Goal: Contribute content

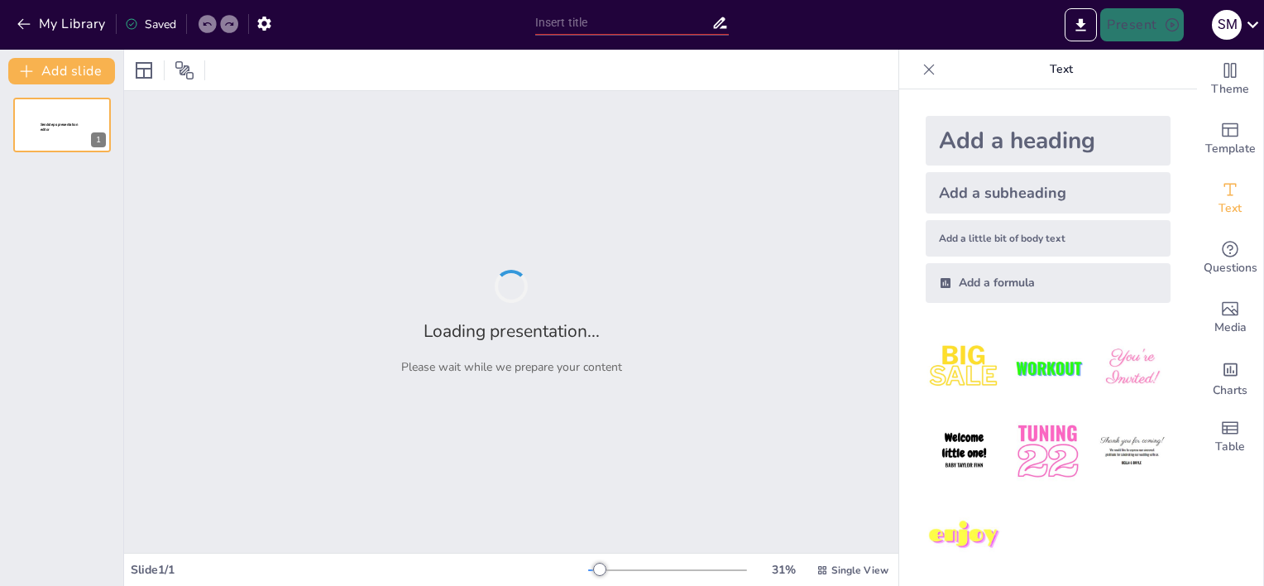
type input "Ethical Concerns in Employment Screening: The Role of Medical Imaging Technolog…"
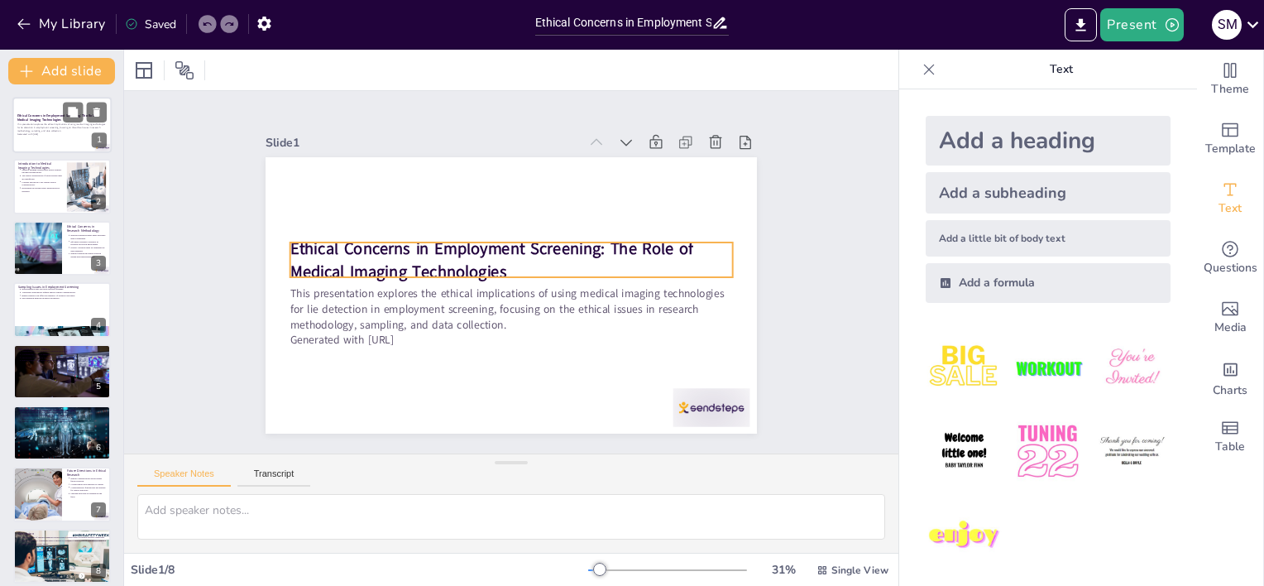
click at [40, 123] on p "This presentation explores the ethical implications of using medical imaging te…" at bounding box center [61, 127] width 89 height 9
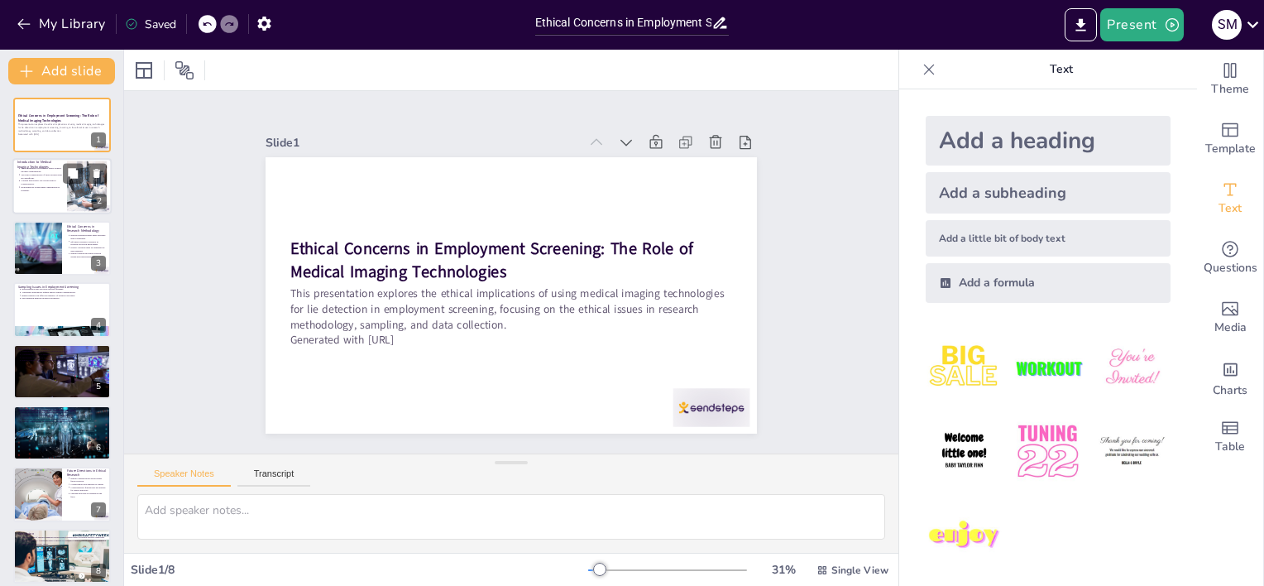
click at [22, 189] on p "Evaluating the technologies' applications is essential." at bounding box center [41, 189] width 41 height 7
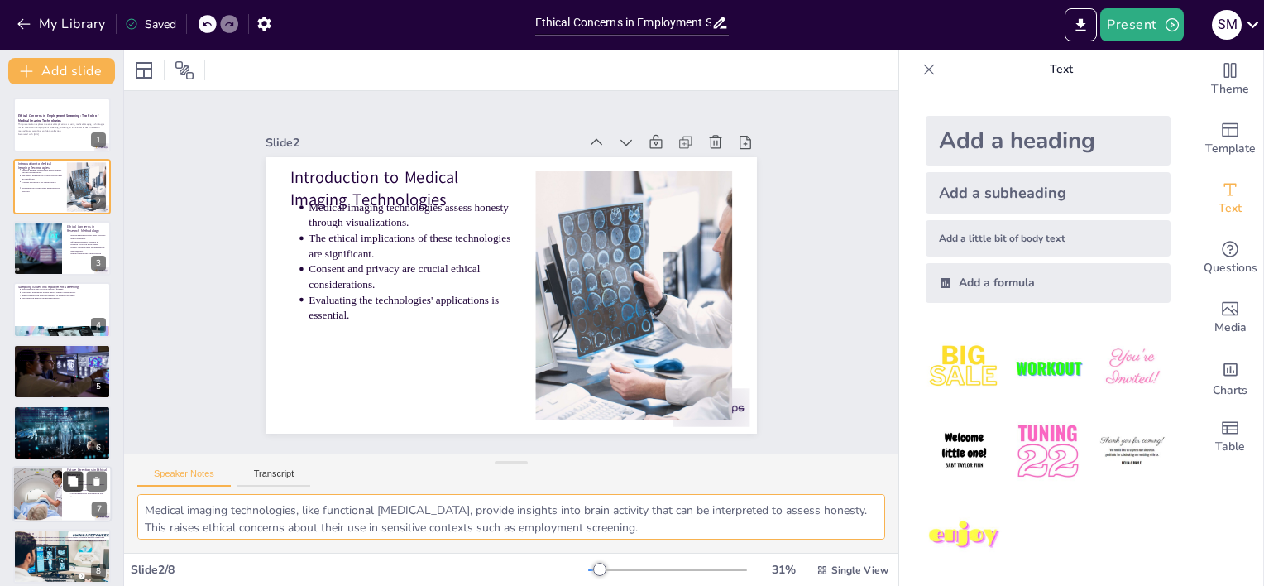
drag, startPoint x: 462, startPoint y: 529, endPoint x: 68, endPoint y: 473, distance: 397.8
click at [69, 473] on div "Document fonts Akatab Recently used Mulish Popular fonts Lato Montserrat Open S…" at bounding box center [632, 318] width 1264 height 536
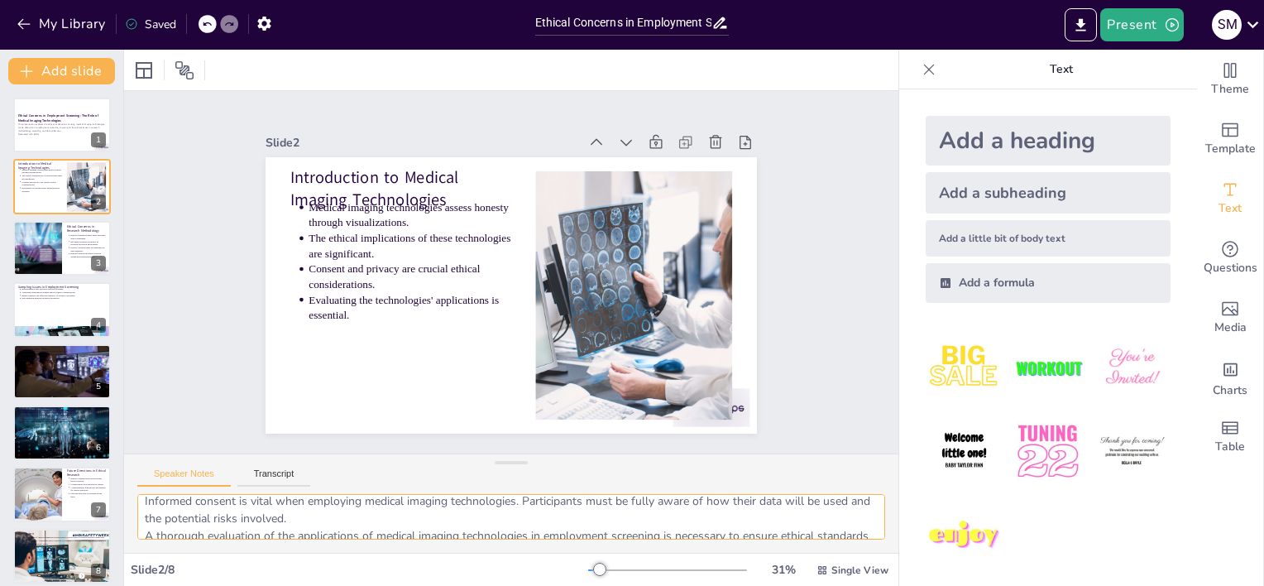
scroll to position [108, 0]
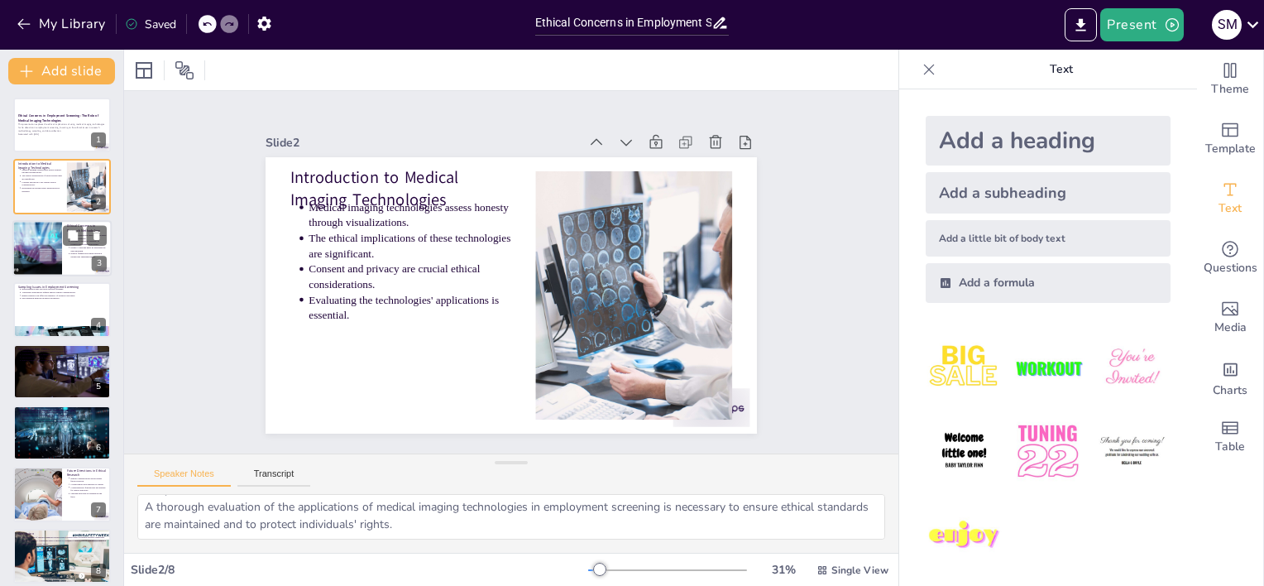
click at [36, 254] on div at bounding box center [37, 248] width 94 height 56
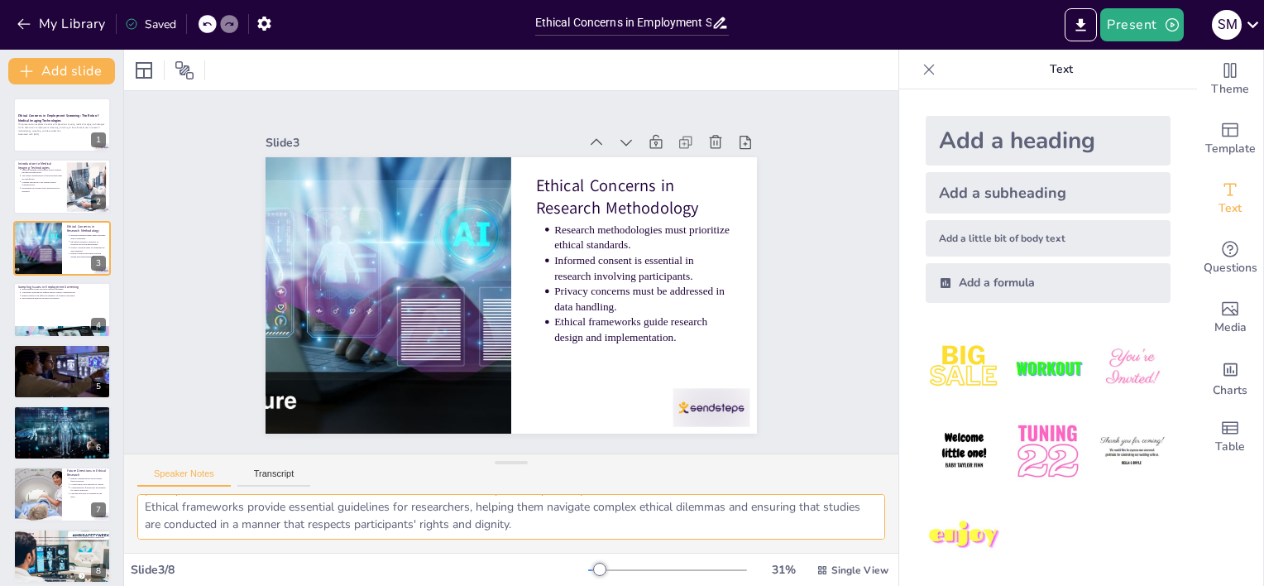
drag, startPoint x: 147, startPoint y: 505, endPoint x: 544, endPoint y: 549, distance: 398.9
click at [849, 554] on div "Slide 1 Ethical Concerns in Employment Screening: The Role of Medical Imaging T…" at bounding box center [511, 318] width 775 height 536
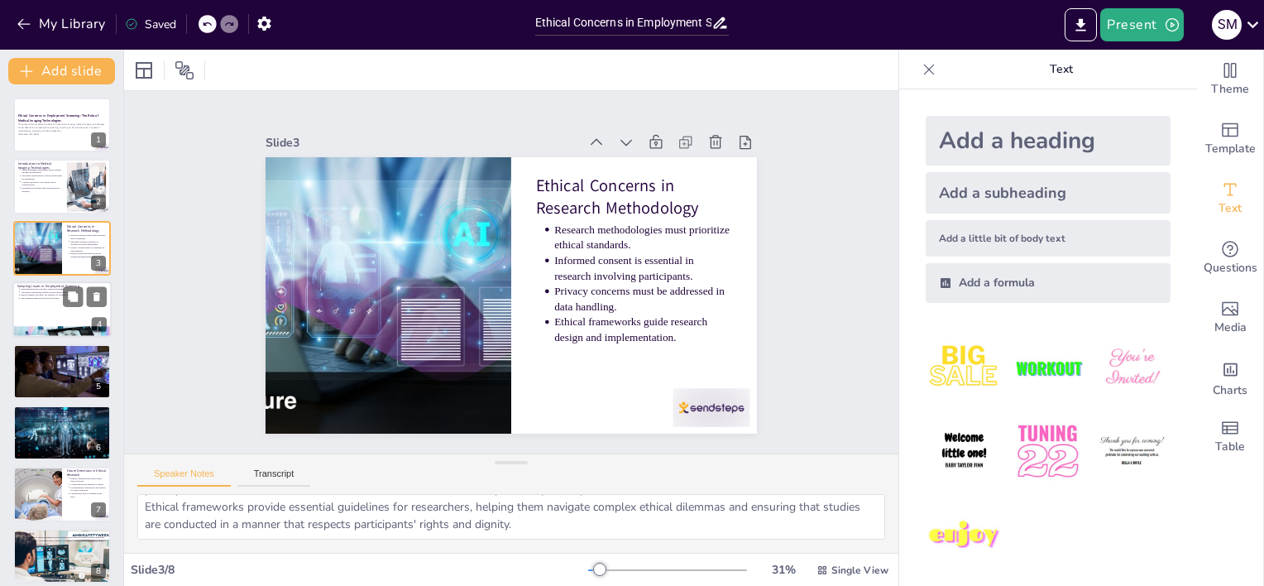
click at [40, 308] on div at bounding box center [61, 309] width 99 height 56
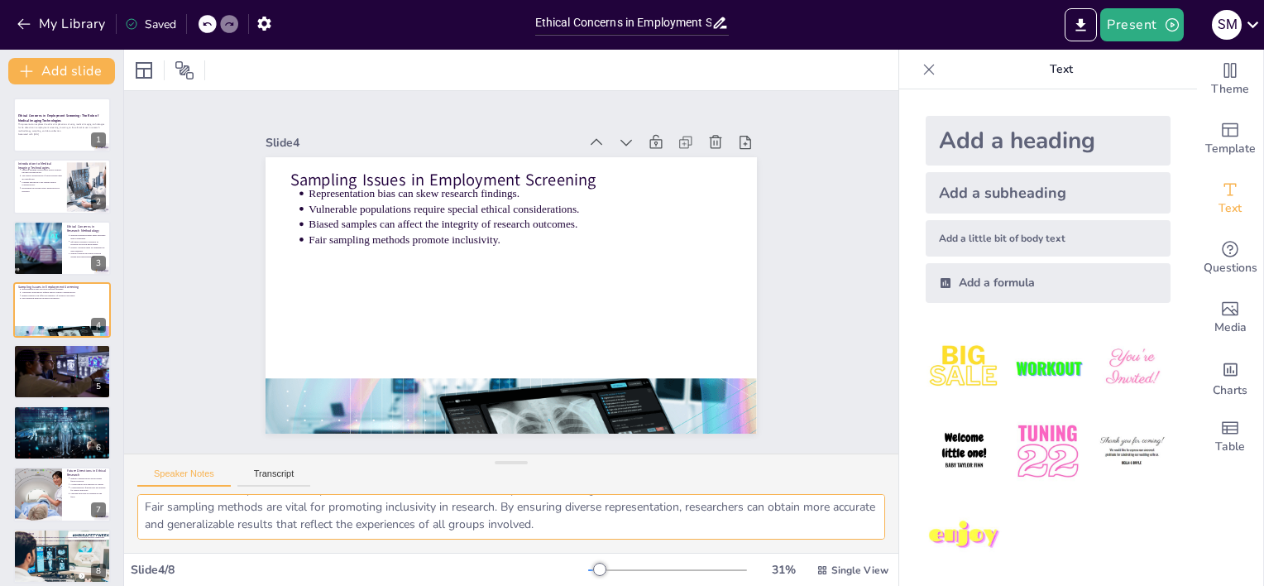
drag, startPoint x: 145, startPoint y: 504, endPoint x: 739, endPoint y: 569, distance: 597.8
click at [775, 581] on div "Slide 1 Ethical Concerns in Employment Screening: The Role of Medical Imaging T…" at bounding box center [511, 318] width 775 height 536
drag, startPoint x: 143, startPoint y: 508, endPoint x: 804, endPoint y: 557, distance: 662.2
click at [811, 559] on div "Slide 1 Ethical Concerns in Employment Screening: The Role of Medical Imaging T…" at bounding box center [511, 318] width 775 height 536
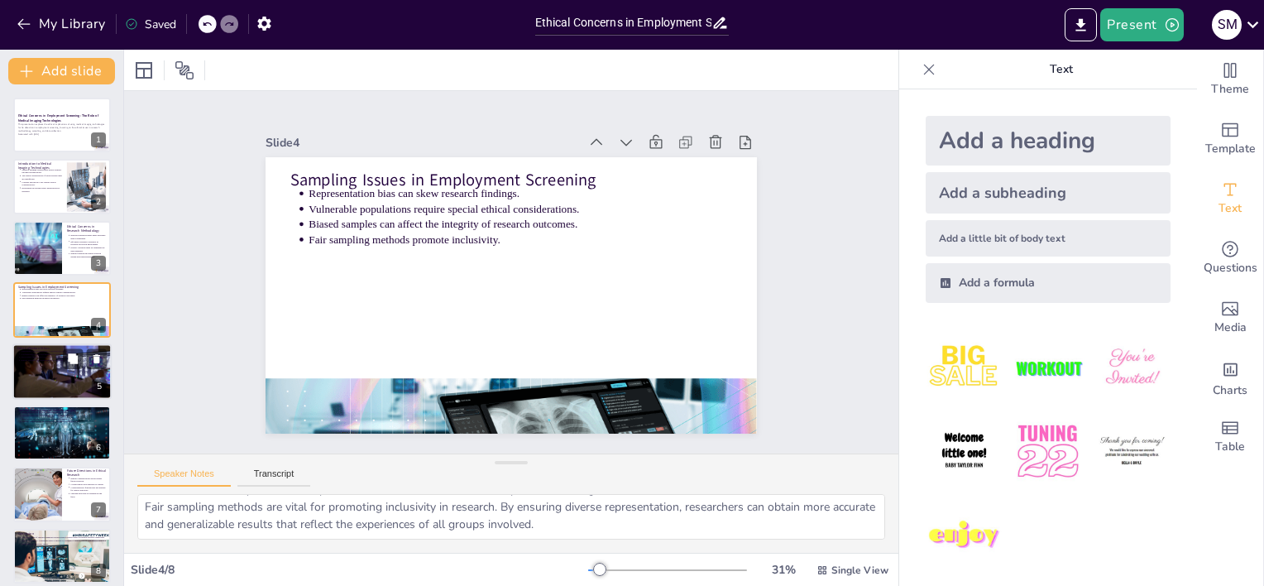
click at [37, 370] on div at bounding box center [62, 371] width 100 height 56
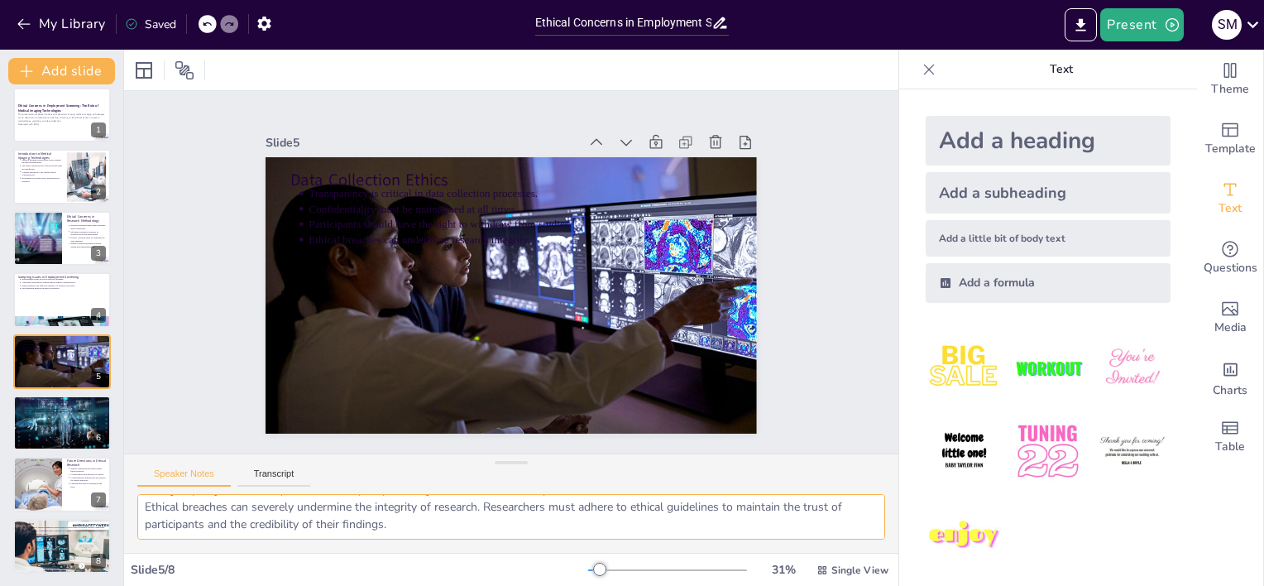
drag, startPoint x: 156, startPoint y: 506, endPoint x: 374, endPoint y: 583, distance: 230.8
click at [910, 563] on div "Document fonts Akatab Recently used Mulish Popular fonts Lato Montserrat Open S…" at bounding box center [632, 318] width 1264 height 536
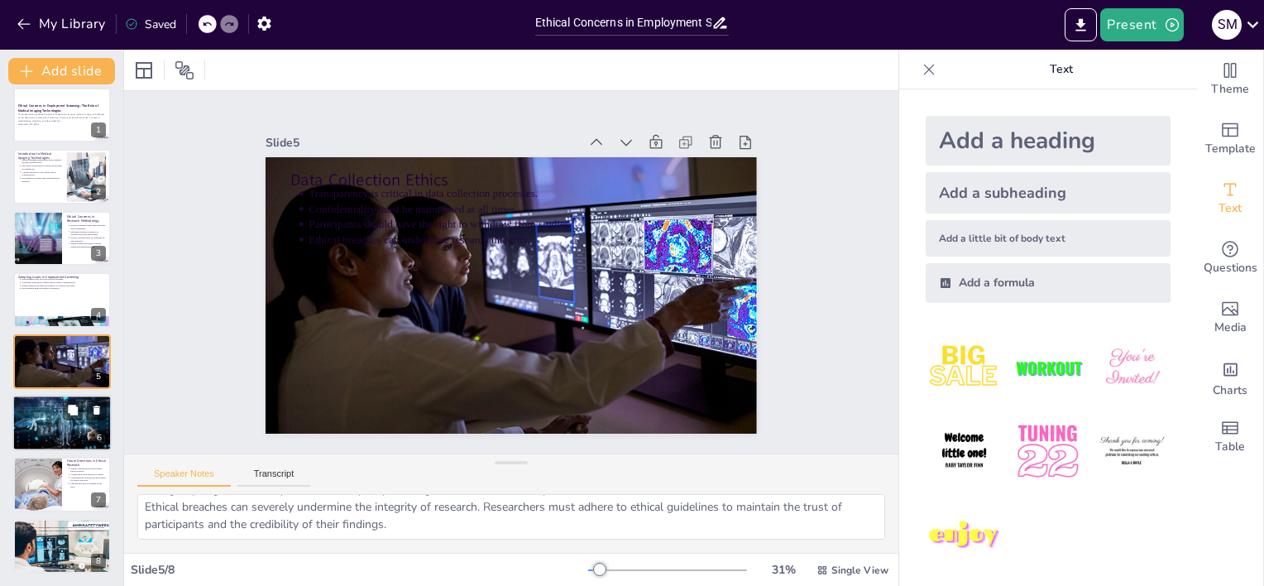
click at [50, 425] on div at bounding box center [61, 423] width 109 height 56
type textarea "Stigmatization can arise when individuals are judged based on medical imaging r…"
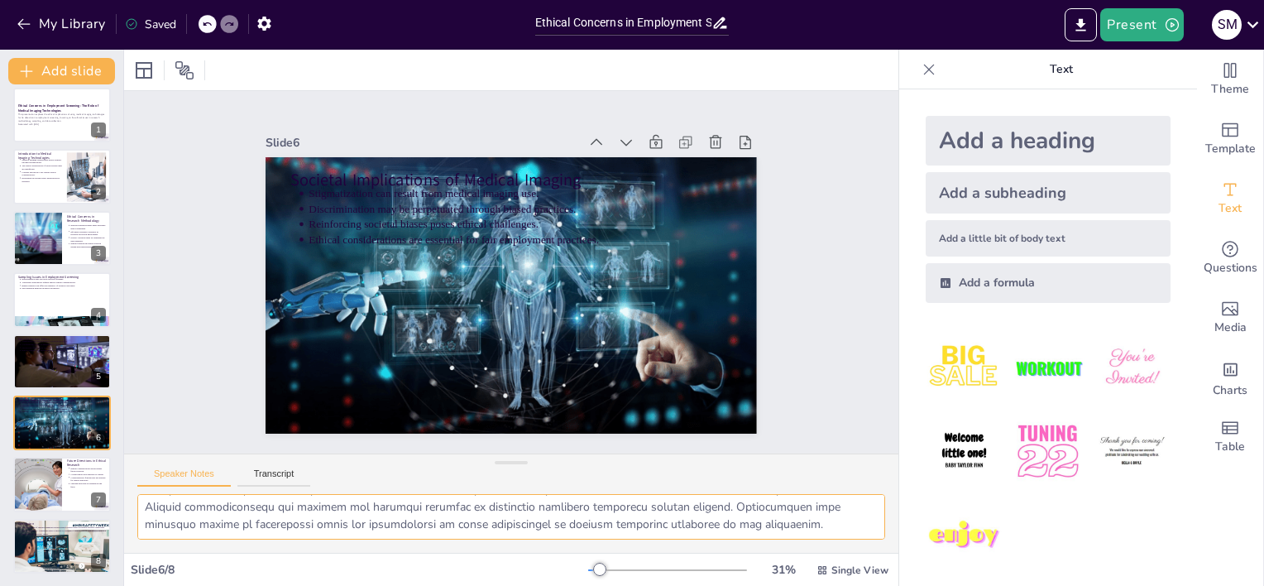
drag, startPoint x: 139, startPoint y: 506, endPoint x: 675, endPoint y: 538, distance: 537.2
click at [1132, 549] on div "Document fonts Akatab Recently used Mulish Popular fonts Lato Montserrat Open S…" at bounding box center [632, 318] width 1264 height 536
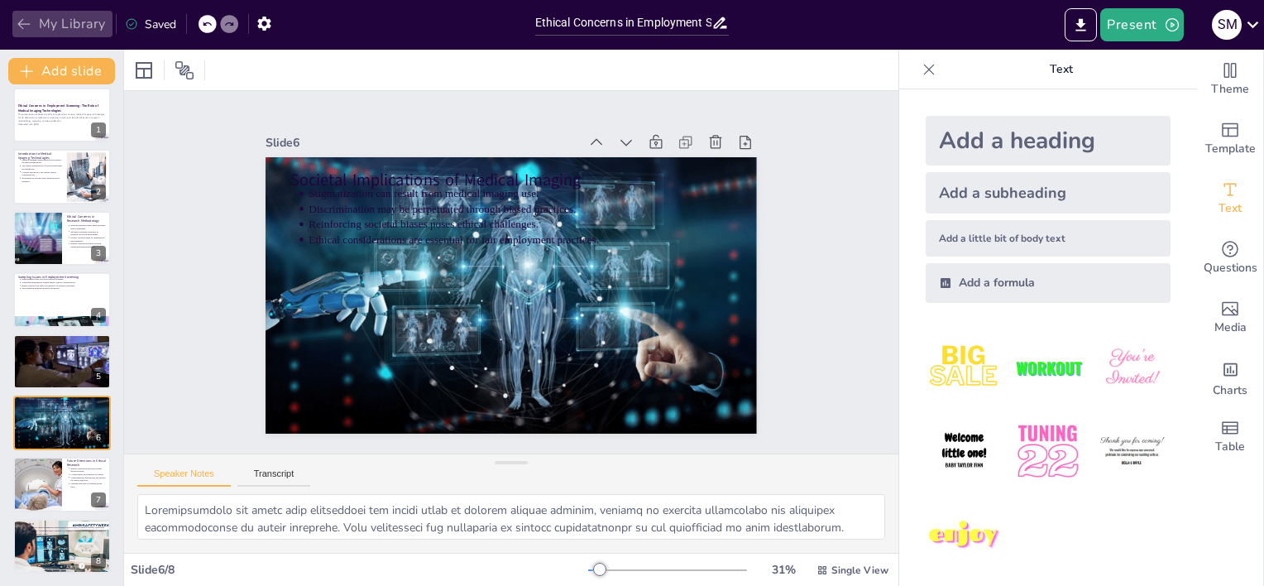
click at [26, 25] on icon "button" at bounding box center [24, 24] width 17 height 17
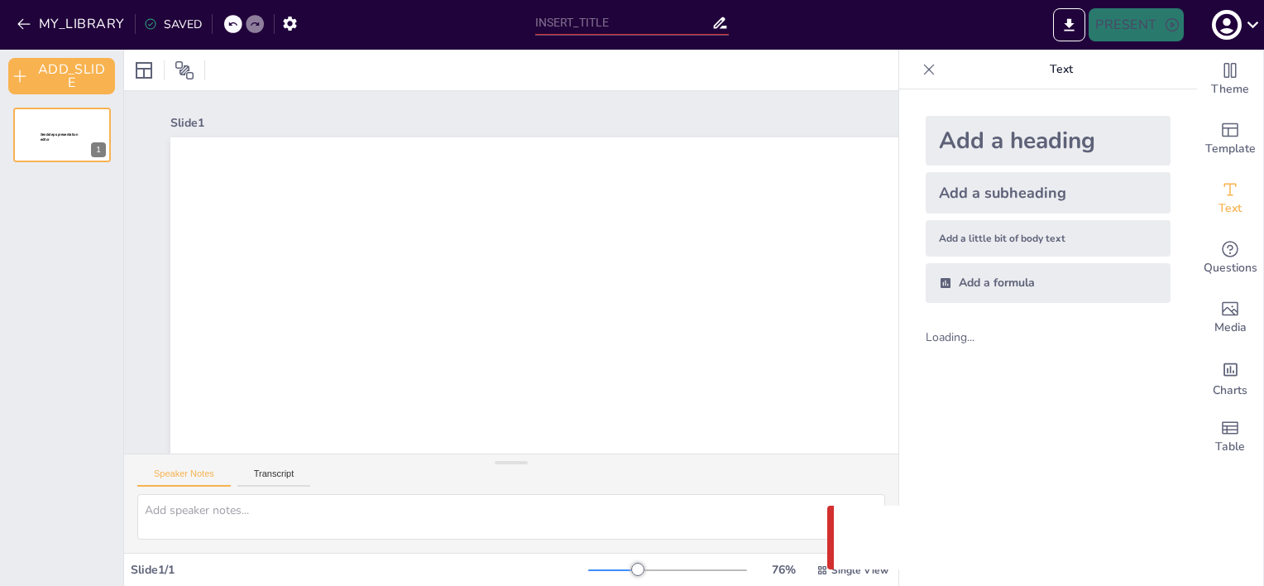
type input "Ethical Concerns in Employment Screening: The Role of Medical Imaging Technolog…"
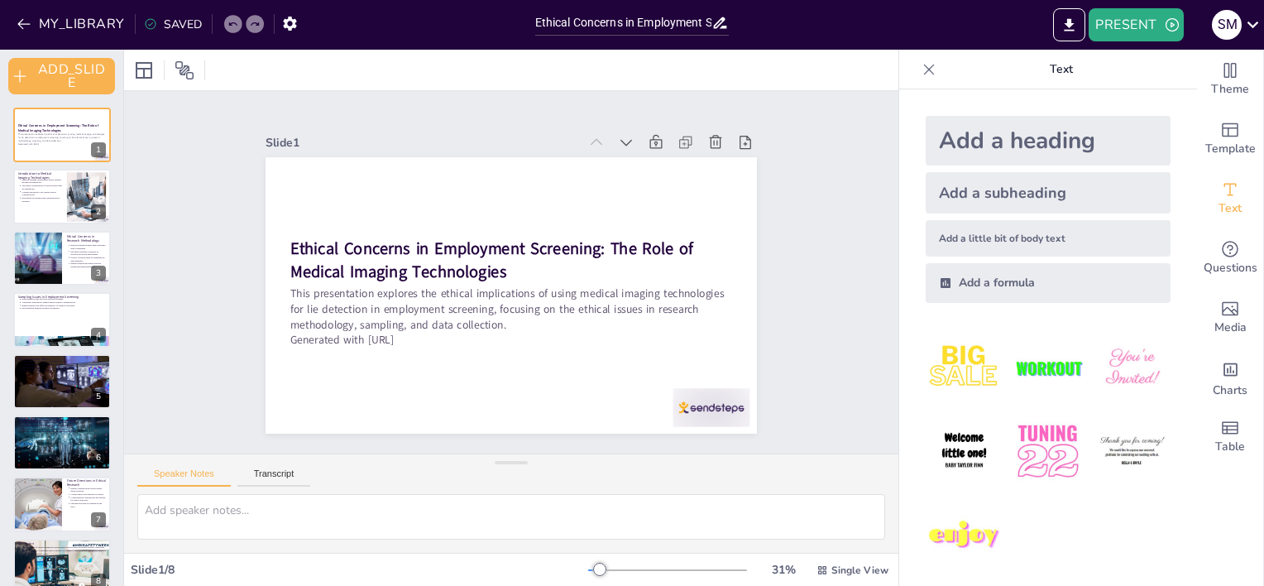
click at [922, 71] on icon at bounding box center [929, 69] width 17 height 17
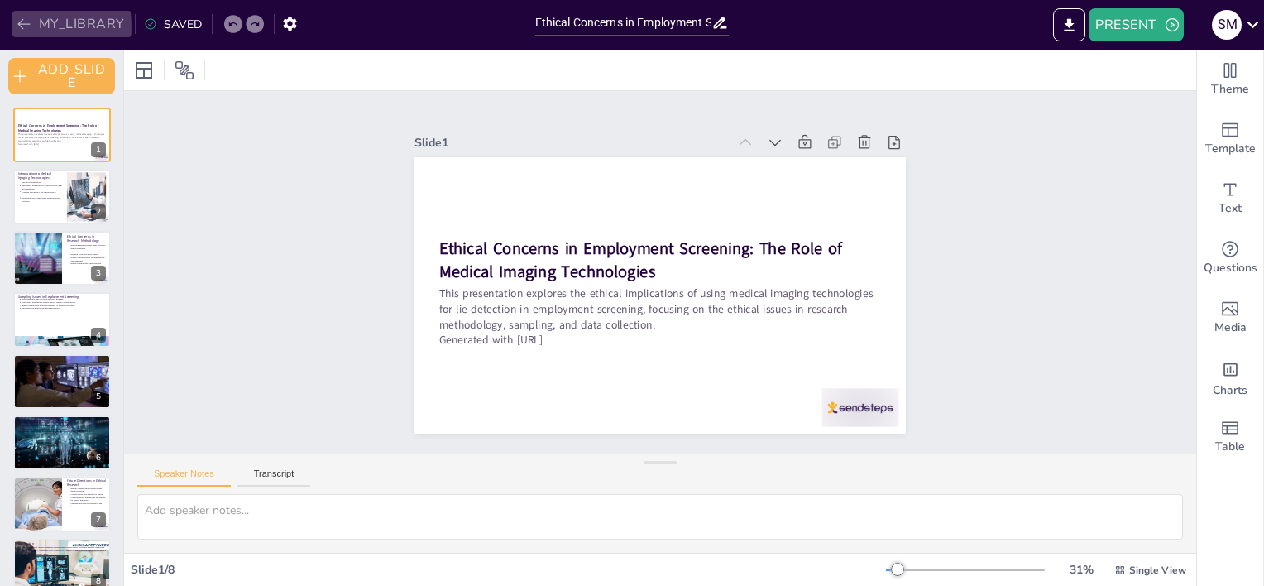
click at [22, 26] on icon "button" at bounding box center [24, 24] width 17 height 17
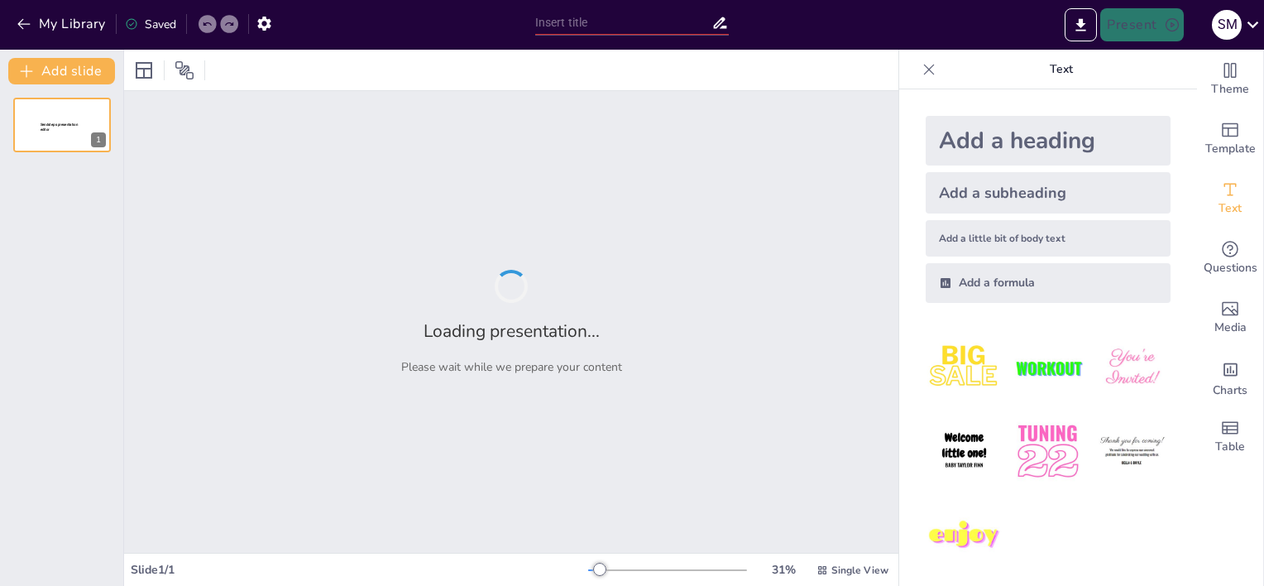
type input "Navigating the Ethical Landscape of Medical Imaging in Lie Detection: Implicati…"
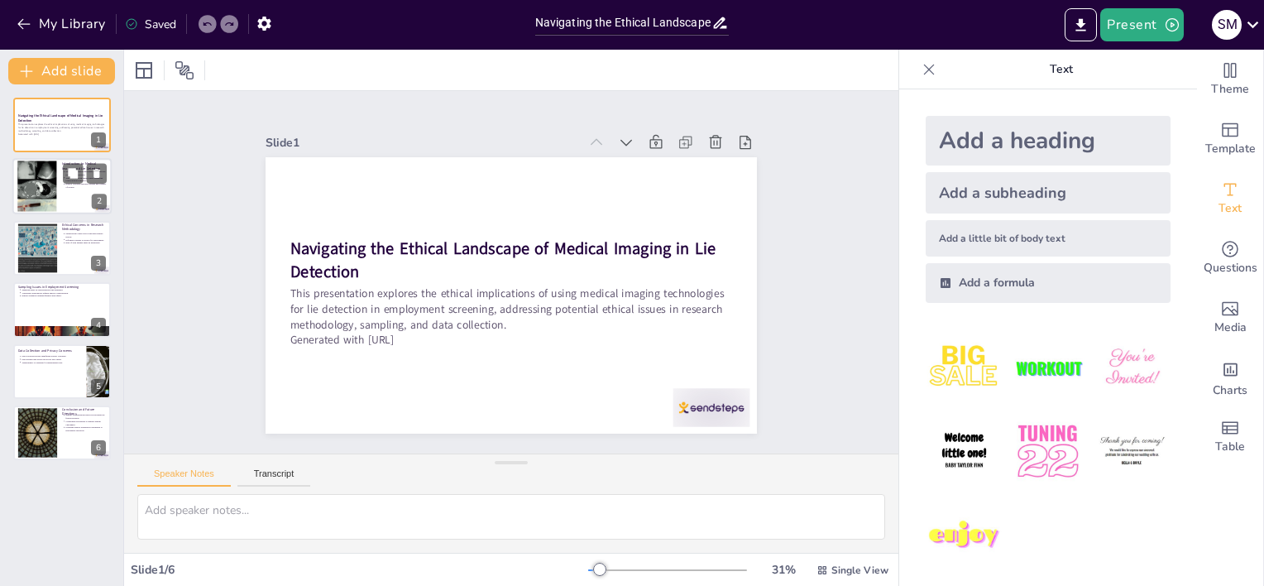
click at [46, 176] on div at bounding box center [37, 187] width 40 height 53
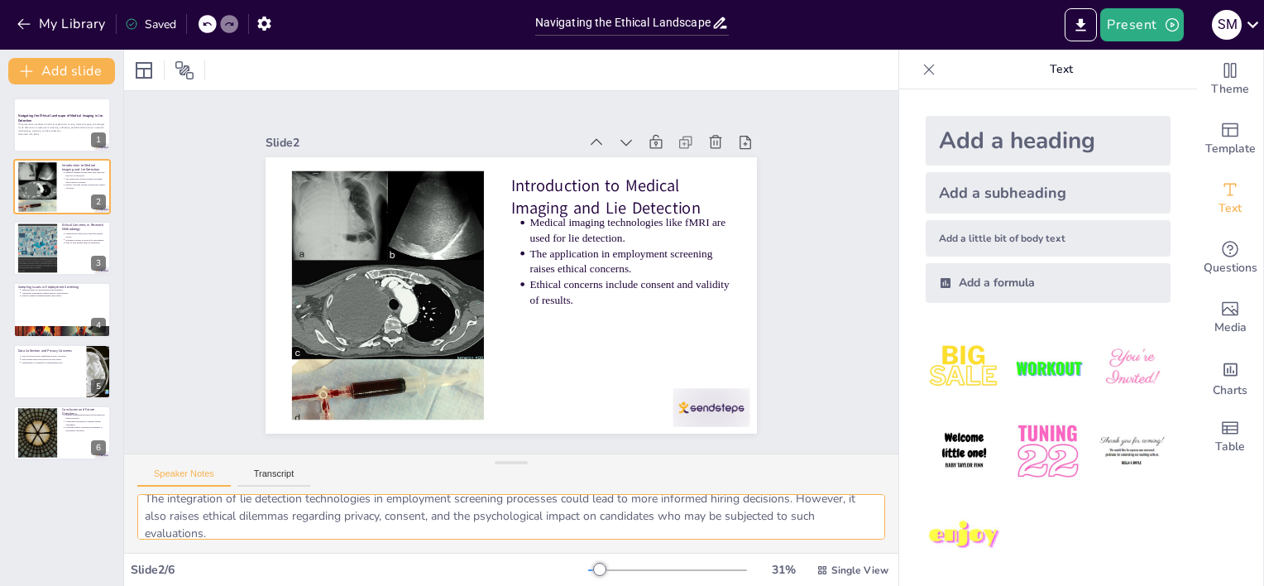
scroll to position [125, 0]
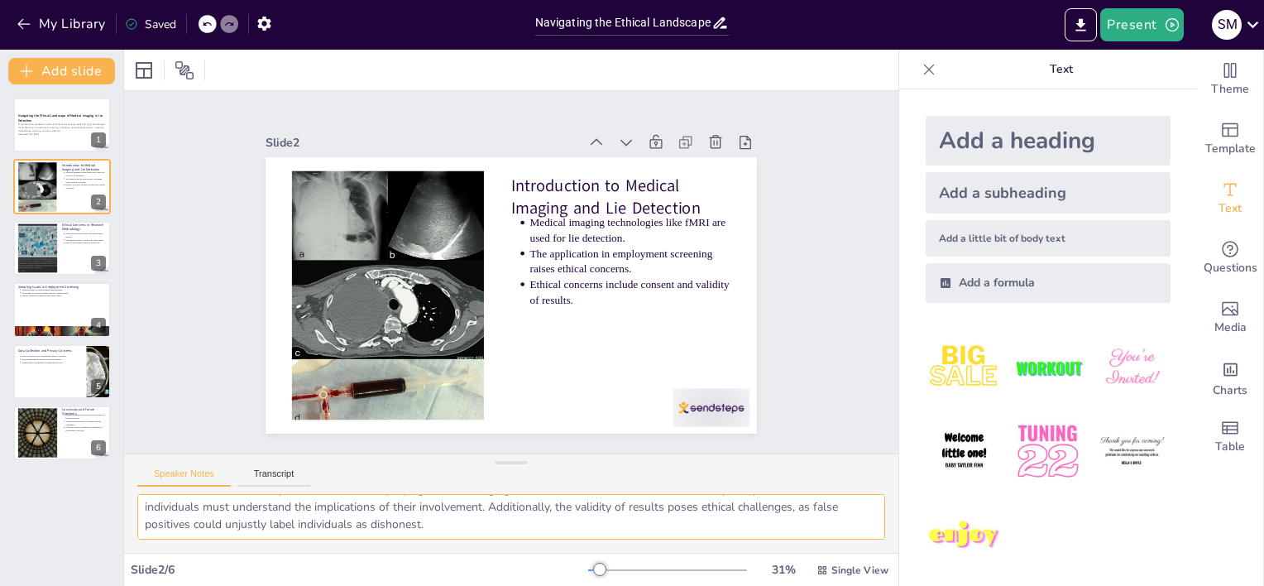
drag, startPoint x: 149, startPoint y: 506, endPoint x: 665, endPoint y: 540, distance: 516.6
click at [834, 547] on div "The use of medical imaging technologies, particularly functional MRI, has gaine…" at bounding box center [511, 523] width 775 height 59
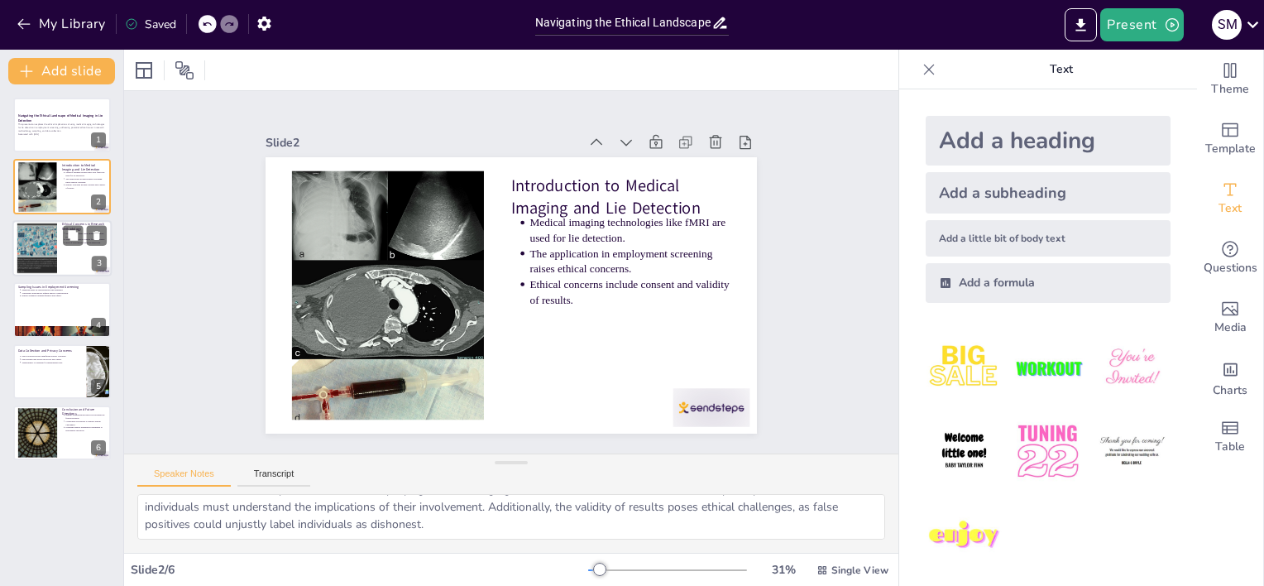
click at [45, 242] on div at bounding box center [37, 248] width 64 height 50
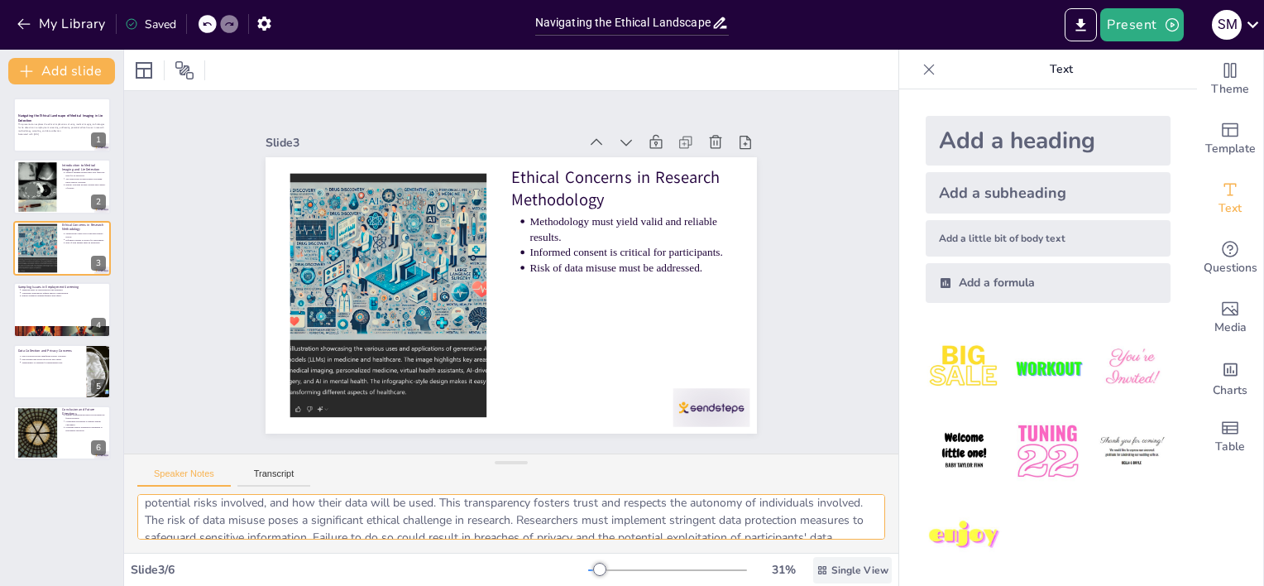
scroll to position [108, 0]
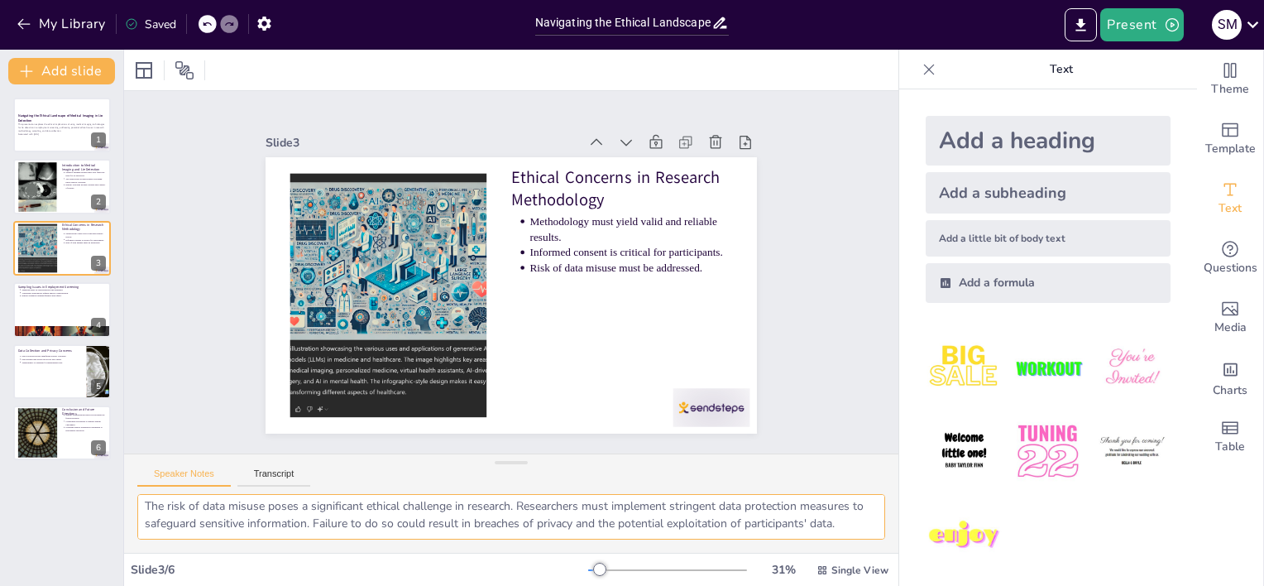
drag, startPoint x: 143, startPoint y: 508, endPoint x: 401, endPoint y: 561, distance: 262.8
click at [866, 557] on div "Slide 1 Navigating the Ethical Landscape of Medical Imaging in Lie Detection Th…" at bounding box center [511, 318] width 775 height 536
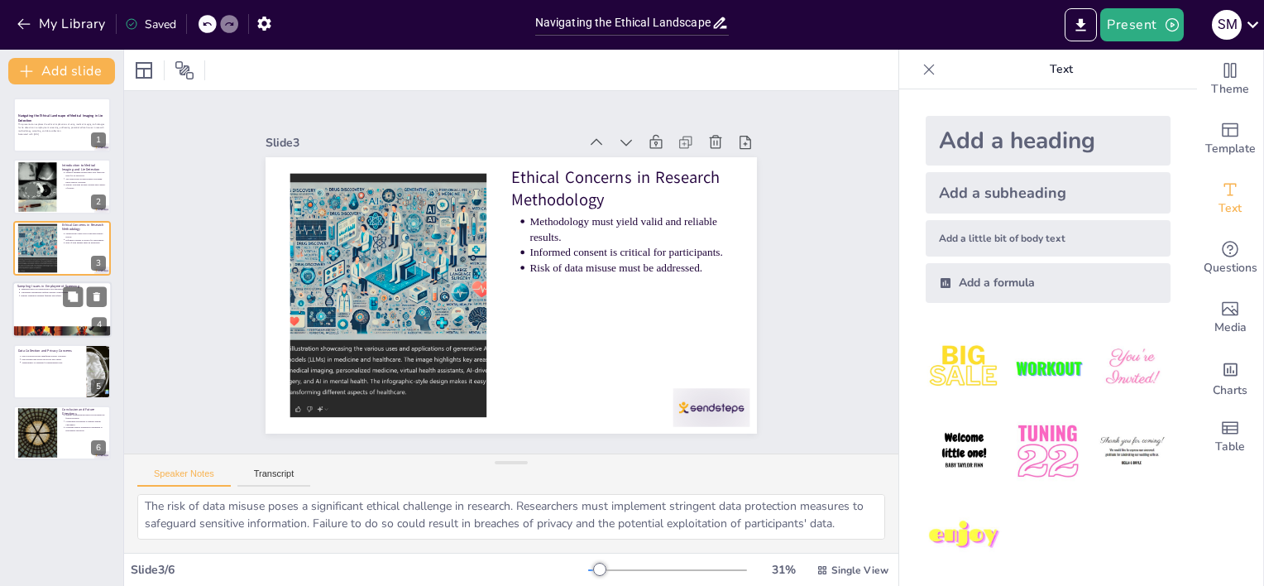
click at [47, 281] on div "Sampling Issues in Employment Screening Sampling must be representative and unb…" at bounding box center [61, 309] width 99 height 56
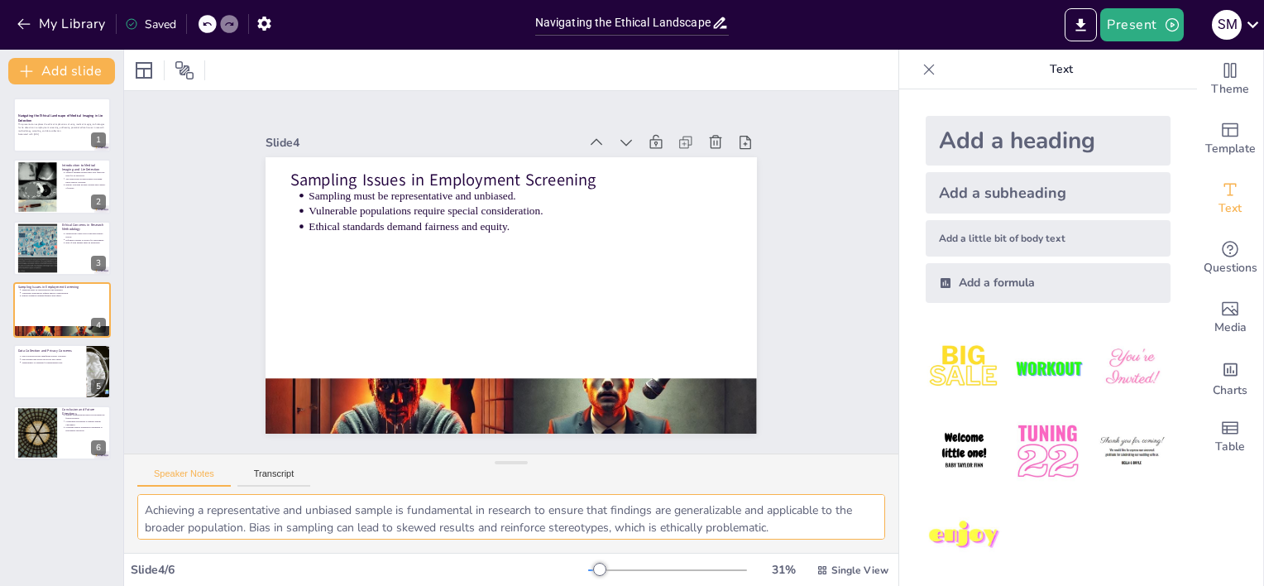
scroll to position [90, 0]
drag, startPoint x: 142, startPoint y: 505, endPoint x: 320, endPoint y: 558, distance: 186.4
click at [864, 546] on div "Achieving a representative and unbiased sample is fundamental in research to en…" at bounding box center [511, 523] width 775 height 59
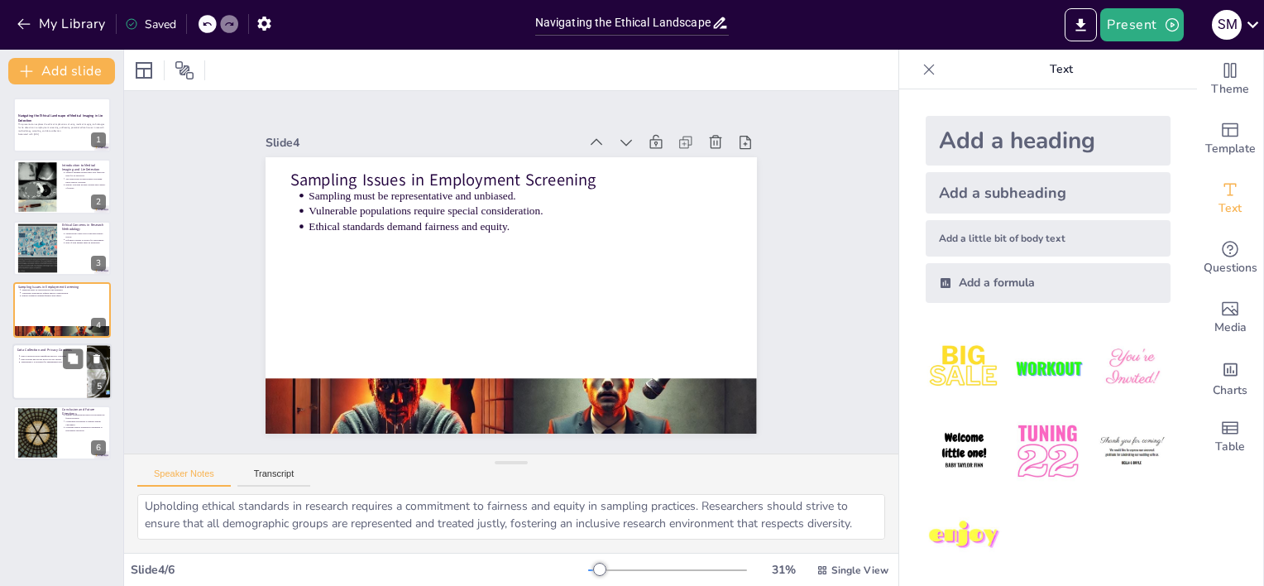
click at [50, 362] on p "Transparency is essential for maintaining trust." at bounding box center [51, 361] width 61 height 3
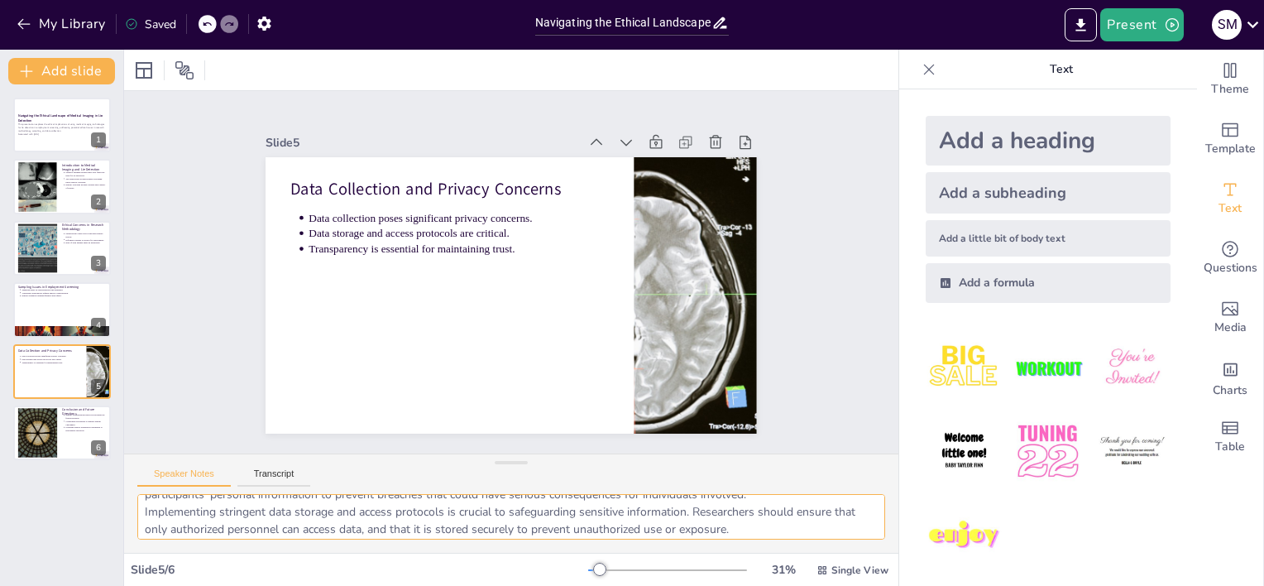
scroll to position [73, 0]
drag, startPoint x: 149, startPoint y: 504, endPoint x: 704, endPoint y: 548, distance: 557.0
click at [923, 544] on div "Document fonts Akatab Recently used Mulish Popular fonts Lato Montserrat Open S…" at bounding box center [632, 318] width 1264 height 536
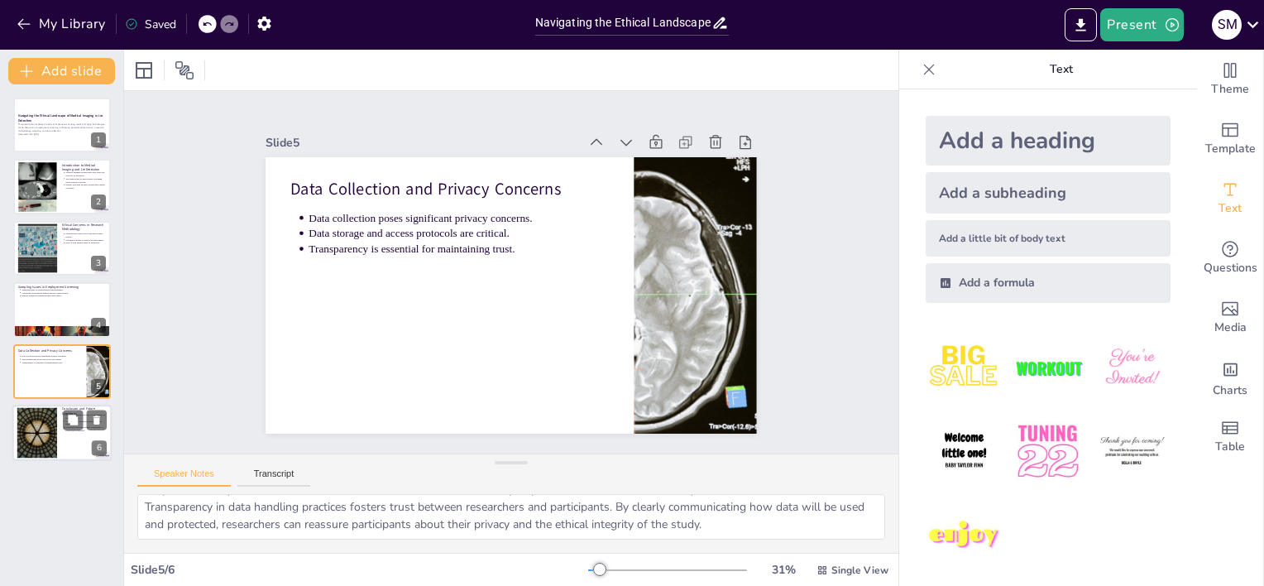
click at [48, 434] on div at bounding box center [37, 433] width 89 height 50
type textarea "Prioritizing ethical considerations in future research is essential to navigate…"
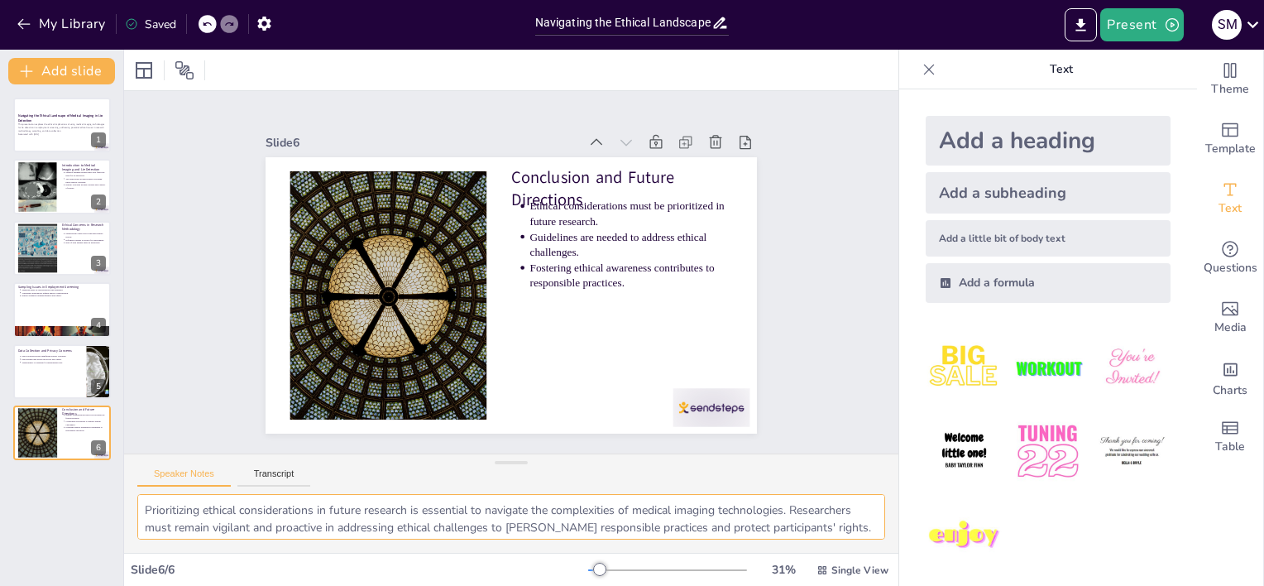
scroll to position [108, 0]
drag, startPoint x: 143, startPoint y: 506, endPoint x: 558, endPoint y: 557, distance: 417.7
click at [899, 550] on div "Document fonts Akatab Recently used Mulish Popular fonts Lato Montserrat Open S…" at bounding box center [632, 318] width 1264 height 536
